Goal: Task Accomplishment & Management: Manage account settings

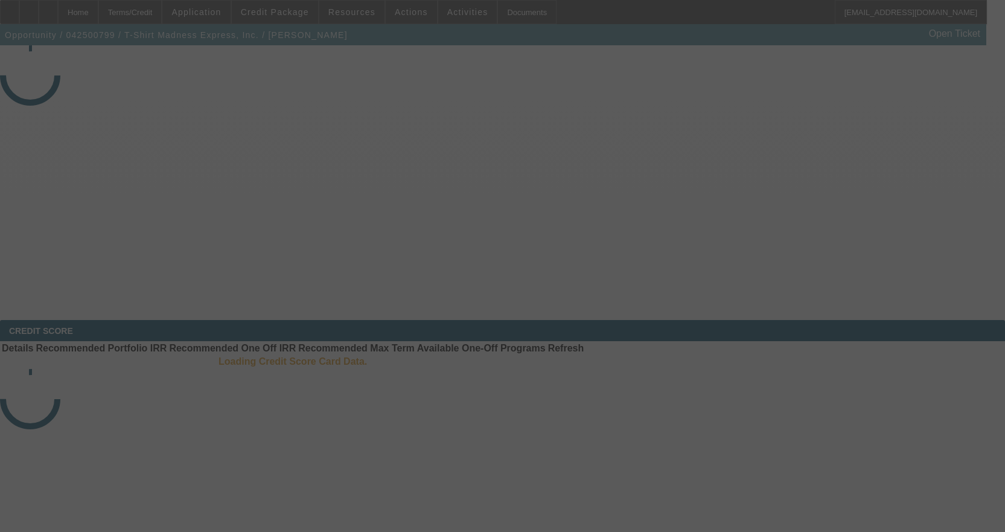
select select "4"
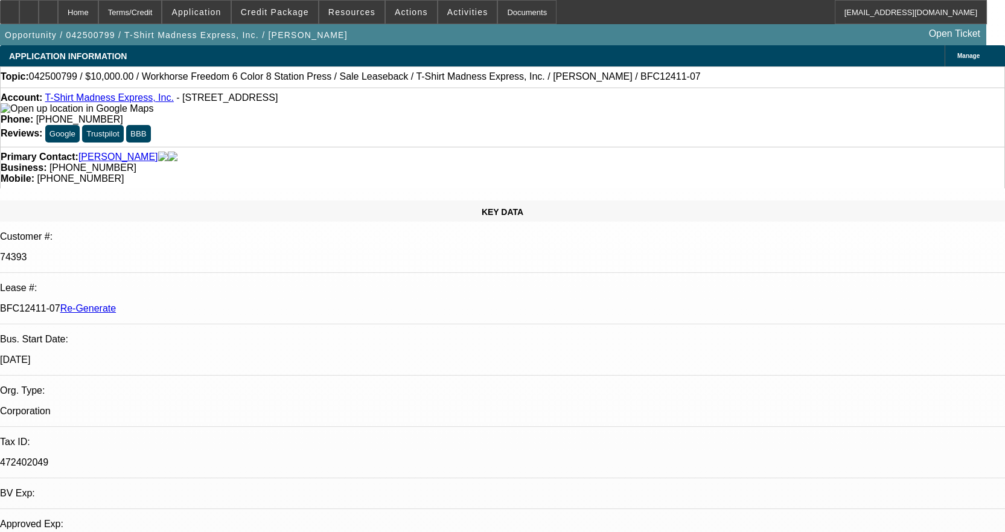
select select "0"
select select "2"
select select "0"
select select "2"
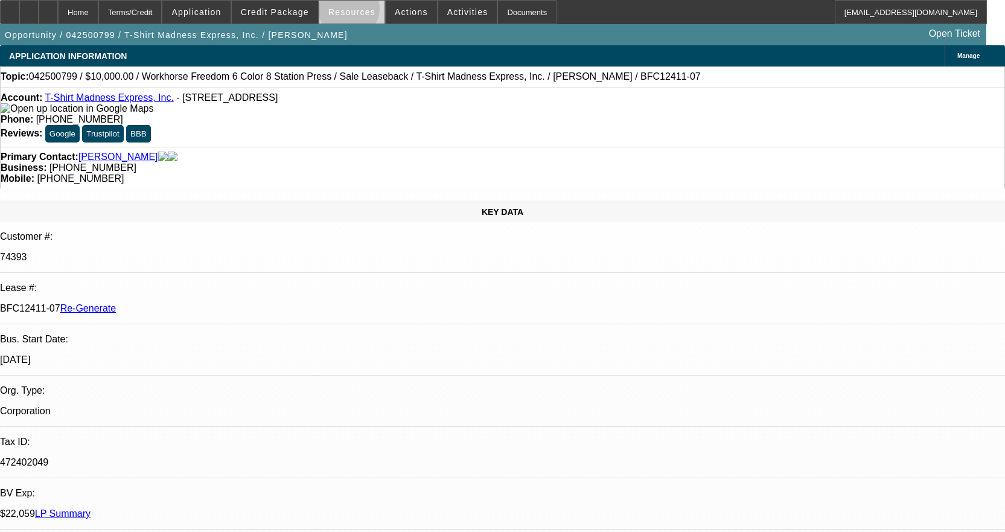
click at [353, 11] on span "Resources" at bounding box center [351, 12] width 47 height 10
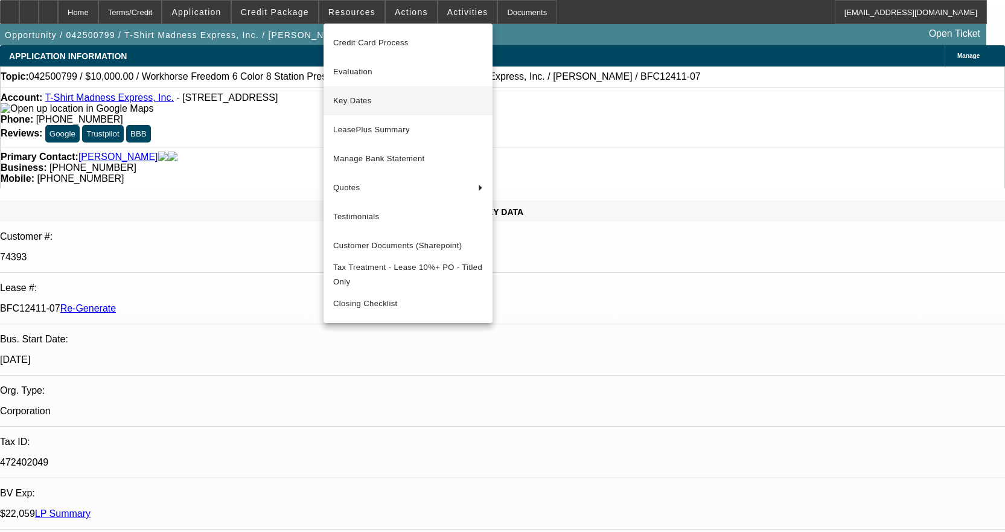
click at [360, 101] on span "Key Dates" at bounding box center [408, 101] width 150 height 14
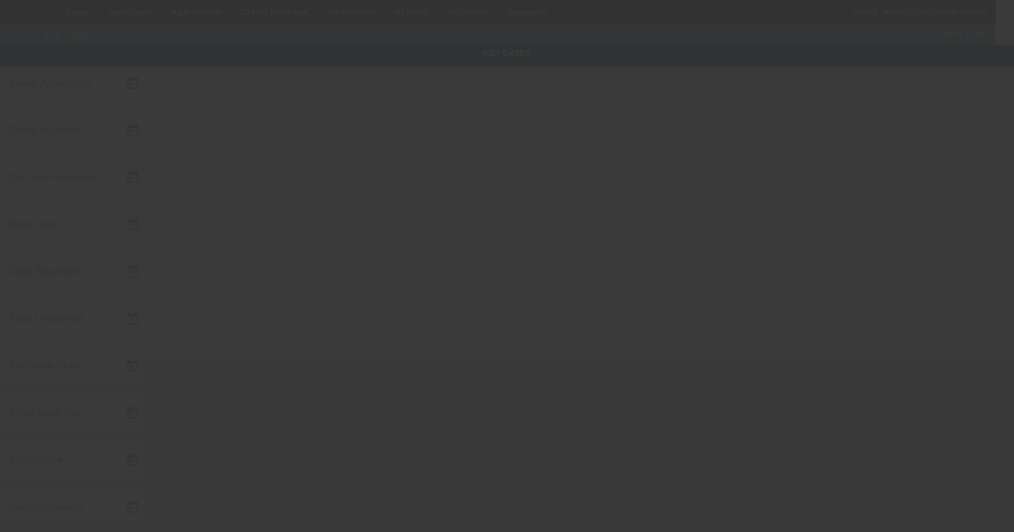
type input "[DATE]"
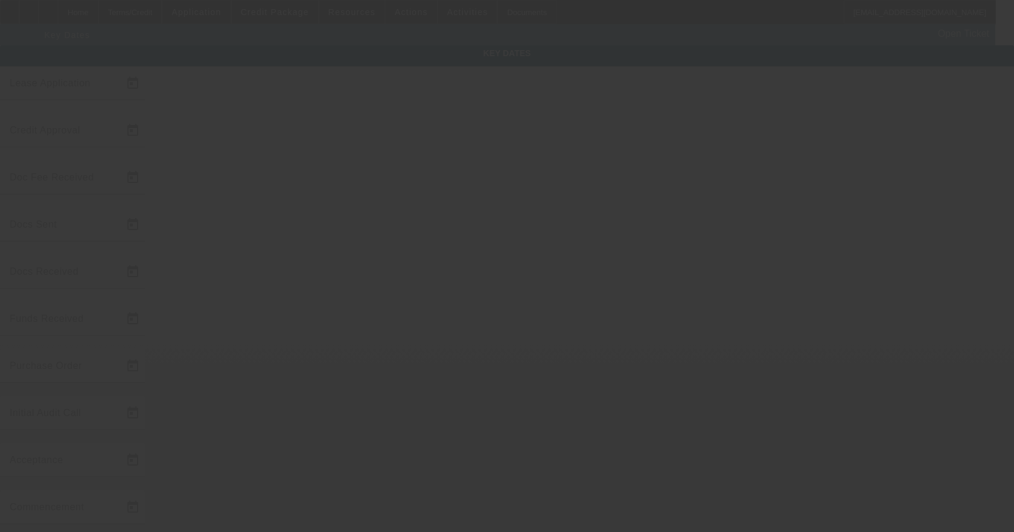
type input "[DATE]"
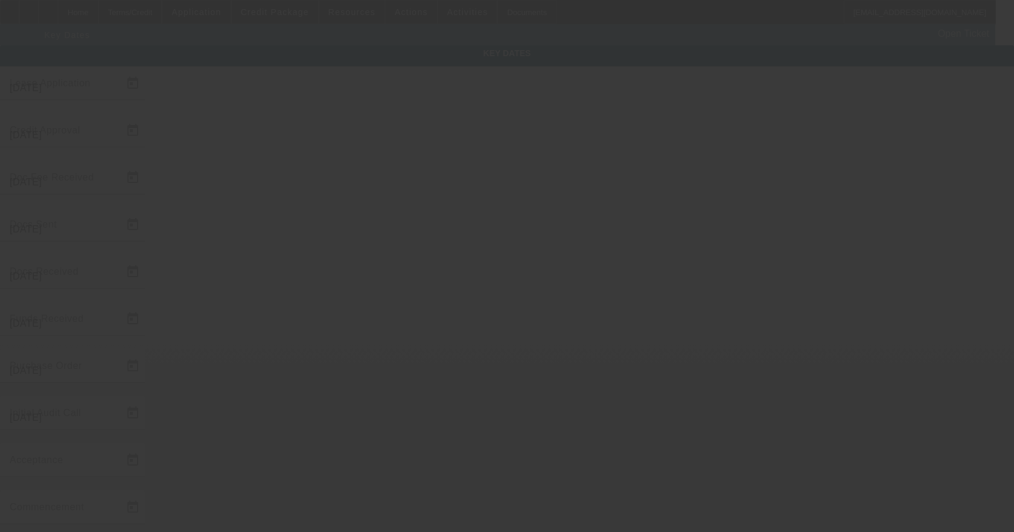
type input "[DATE]"
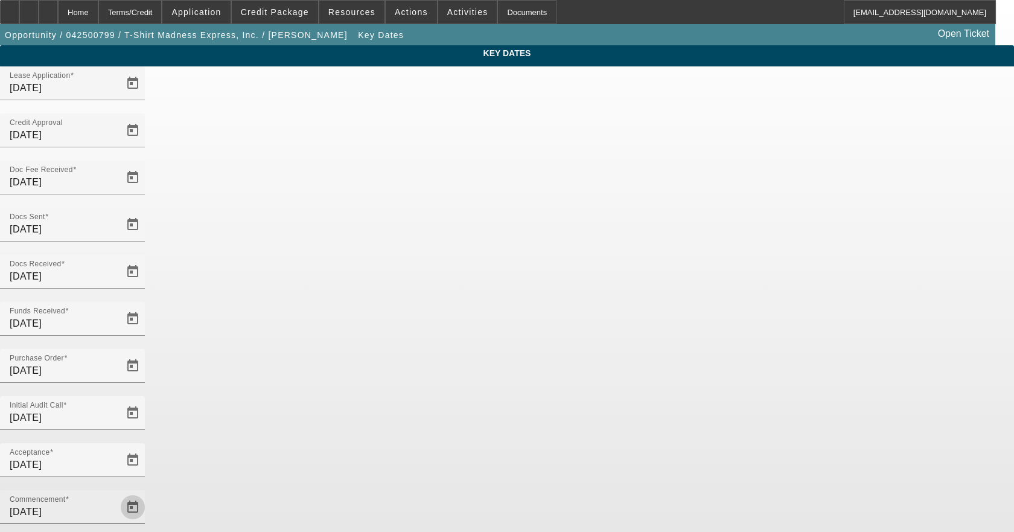
click at [147, 492] on span "Open calendar" at bounding box center [132, 506] width 29 height 29
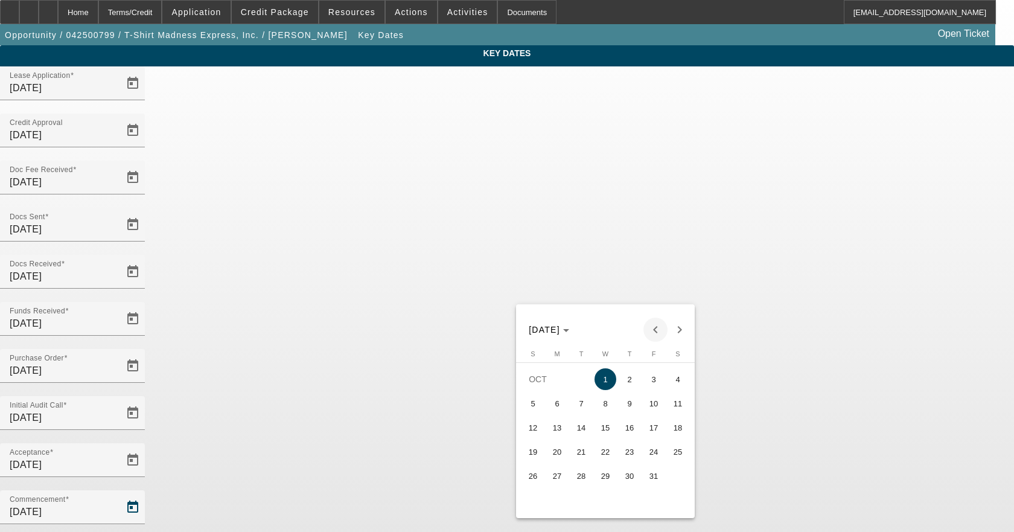
click at [659, 329] on span "Previous month" at bounding box center [655, 329] width 24 height 24
click at [560, 459] on span "15" at bounding box center [557, 451] width 22 height 22
type input "[DATE]"
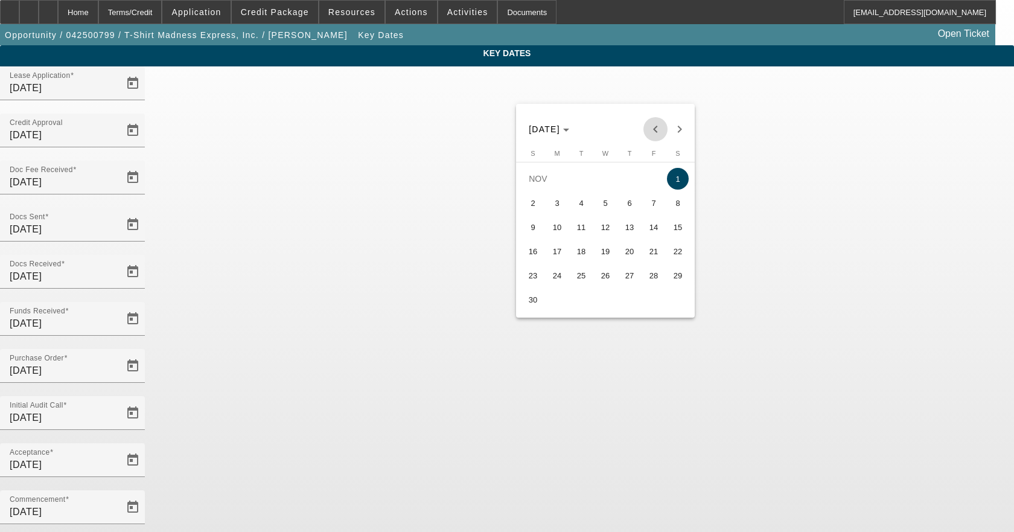
click at [659, 117] on button "Previous month" at bounding box center [655, 129] width 24 height 24
click at [597, 234] on span "15" at bounding box center [605, 227] width 22 height 22
type input "[DATE]"
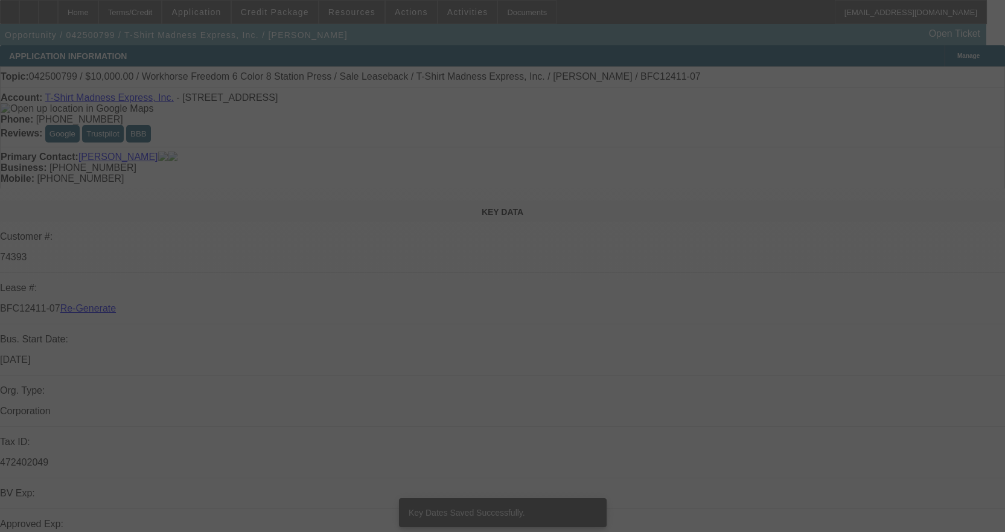
select select "4"
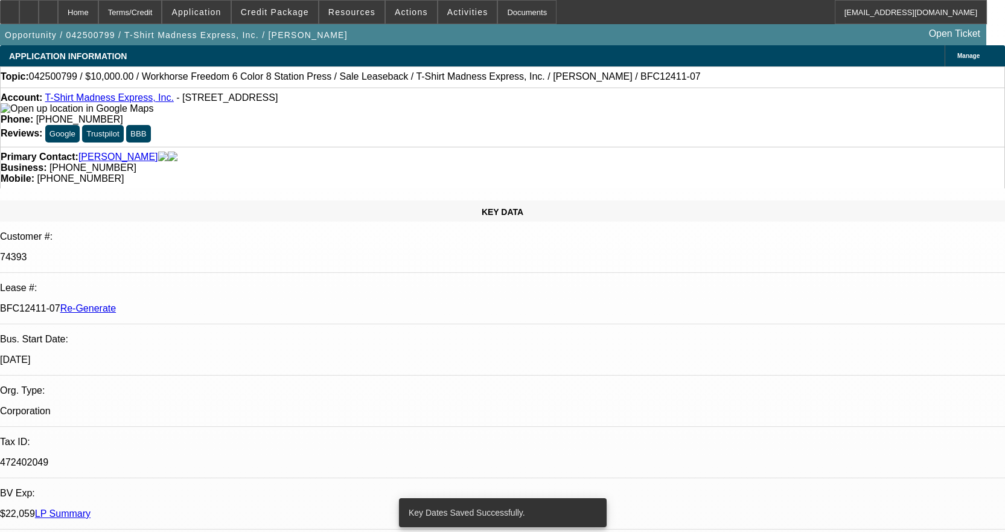
select select "0"
select select "2"
select select "0"
select select "2"
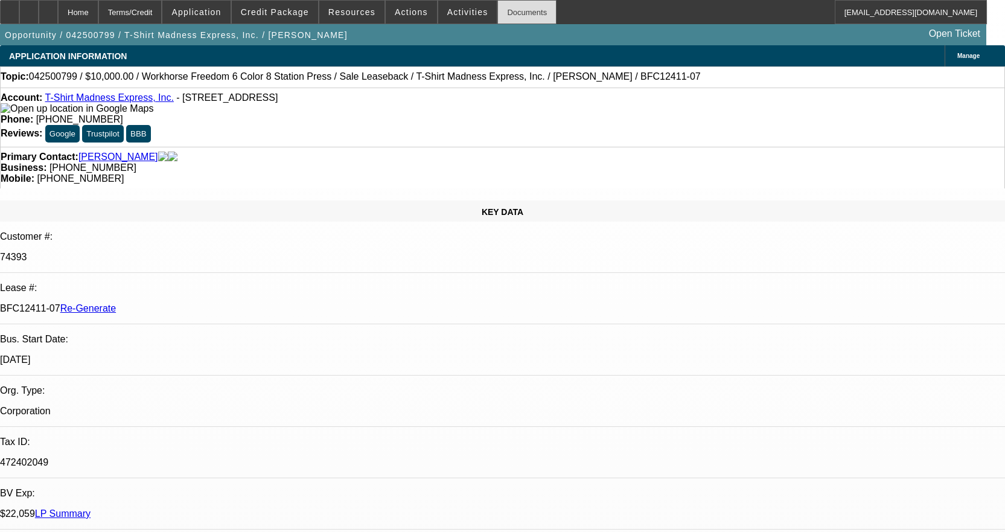
click at [512, 14] on div "Documents" at bounding box center [526, 12] width 59 height 24
click at [19, 16] on div at bounding box center [9, 12] width 19 height 24
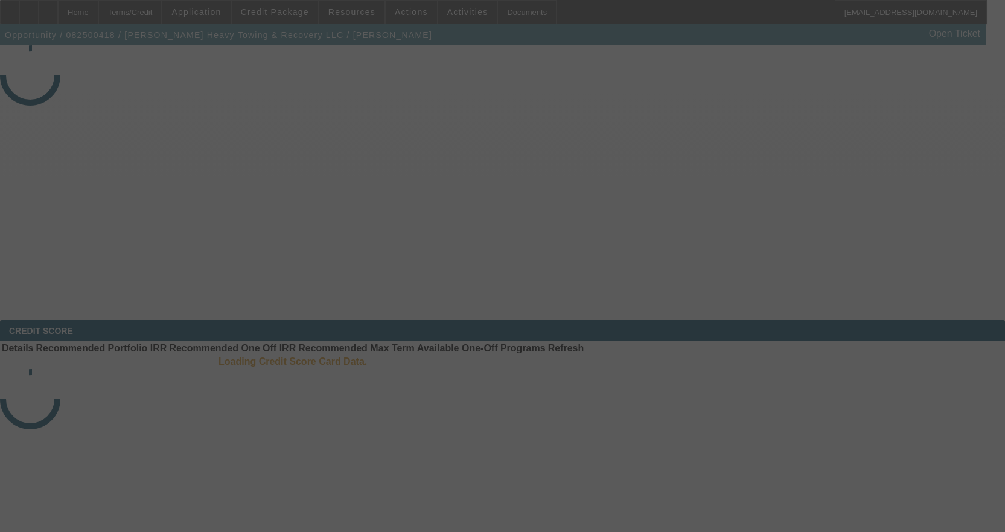
select select "3"
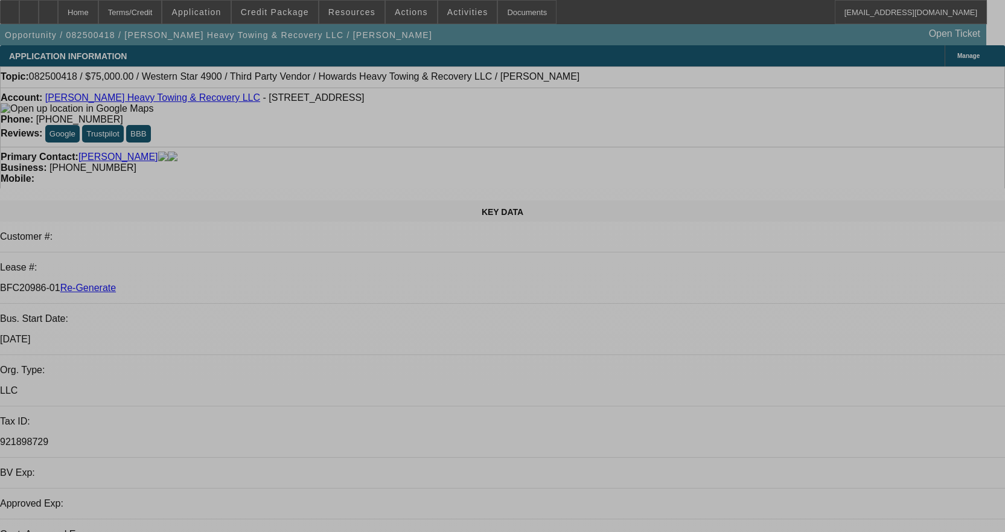
select select "0"
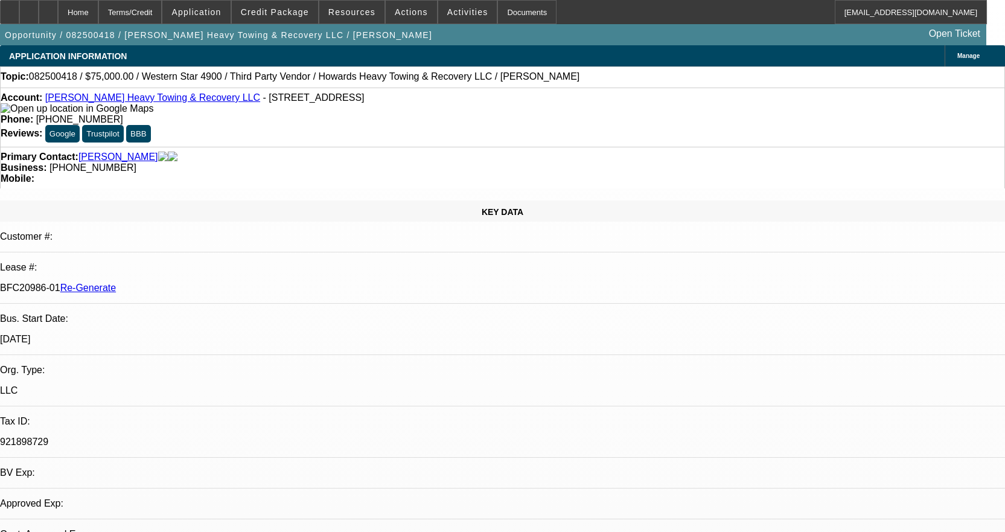
select select "0.1"
select select "1"
select select "2"
select select "4"
click at [515, 16] on div "Documents" at bounding box center [526, 12] width 59 height 24
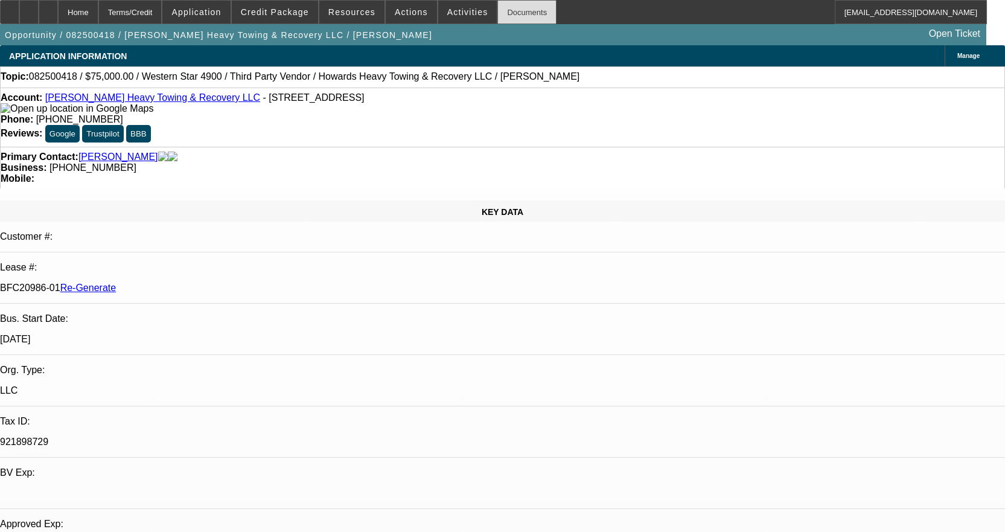
click at [507, 11] on div "Documents" at bounding box center [526, 12] width 59 height 24
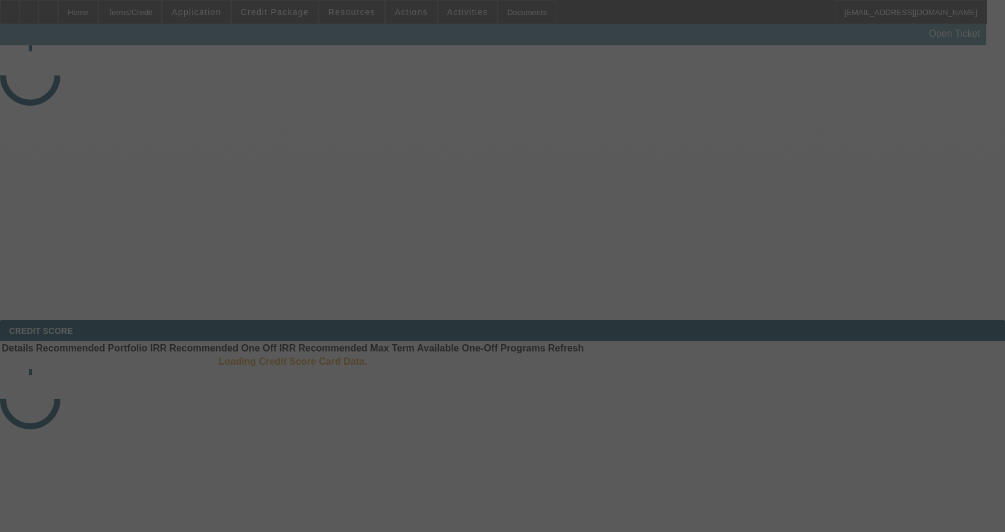
select select "4"
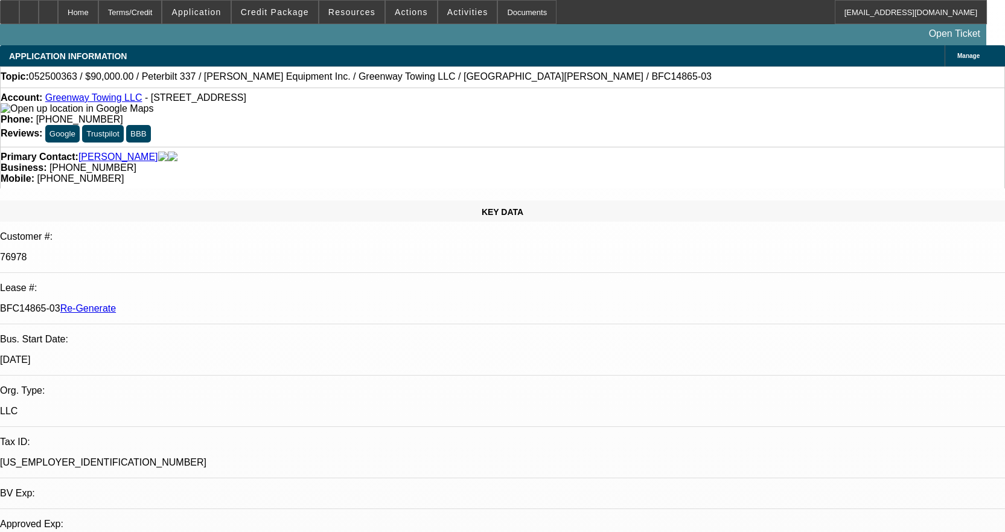
select select "0"
select select "0.1"
select select "4"
